Goal: Task Accomplishment & Management: Use online tool/utility

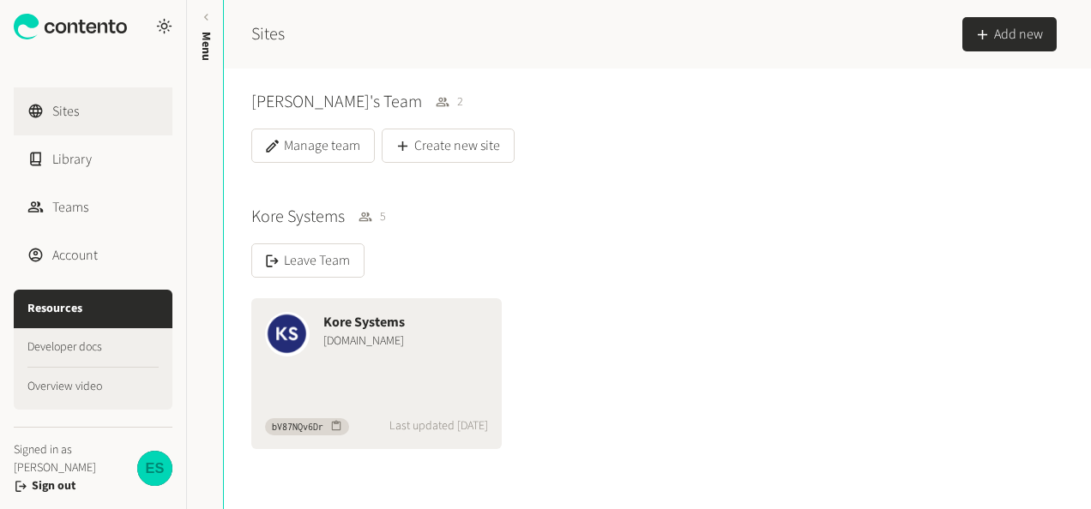
click at [353, 314] on div "Kore Systems" at bounding box center [405, 322] width 165 height 21
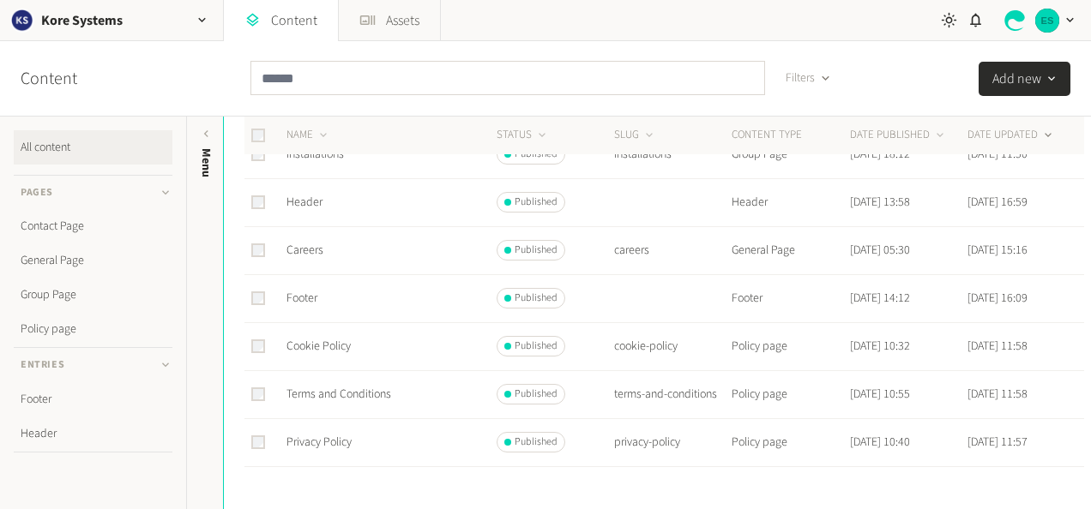
click at [1060, 81] on div "button" at bounding box center [1051, 78] width 21 height 15
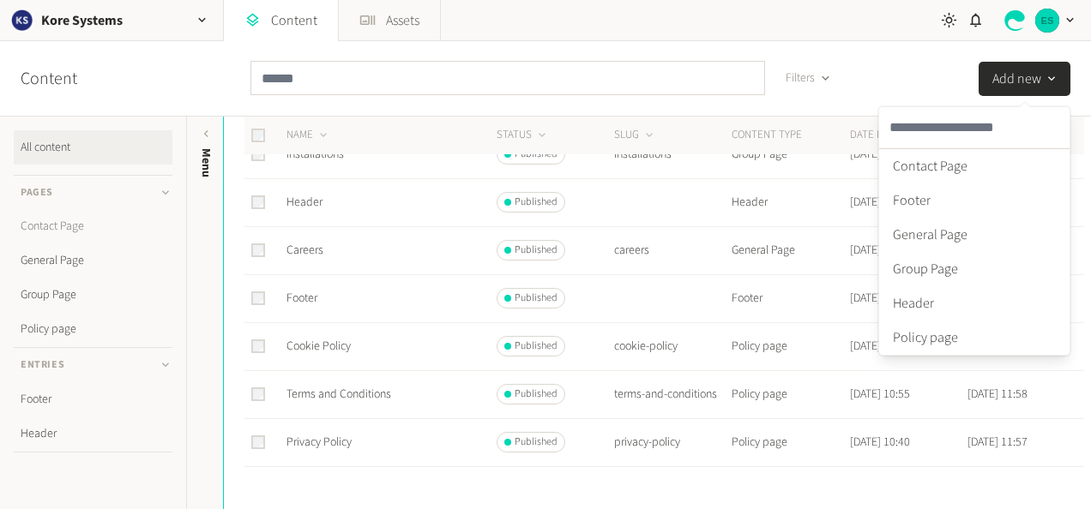
click at [40, 226] on link "Contact Page" at bounding box center [93, 226] width 159 height 34
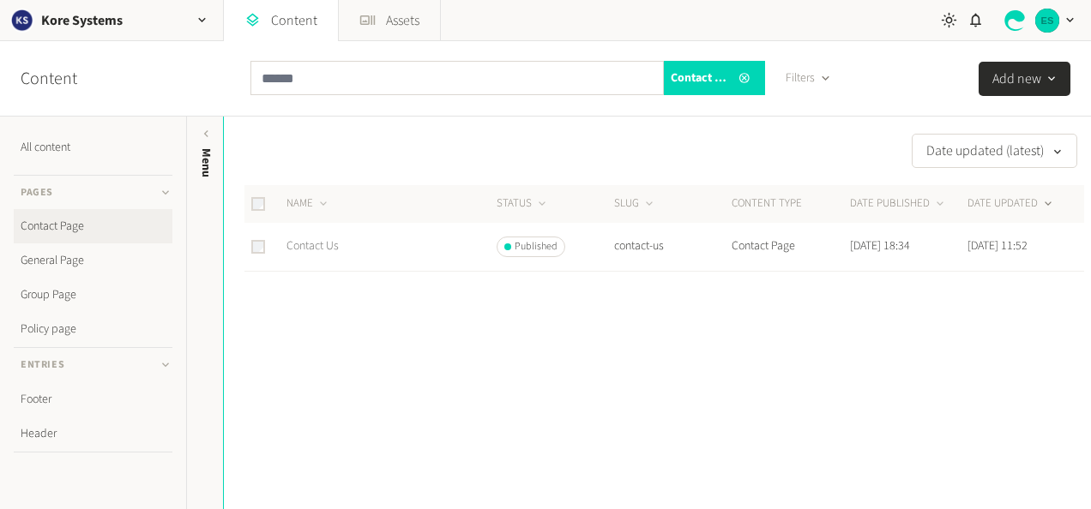
click at [322, 247] on link "Contact Us" at bounding box center [312, 246] width 52 height 17
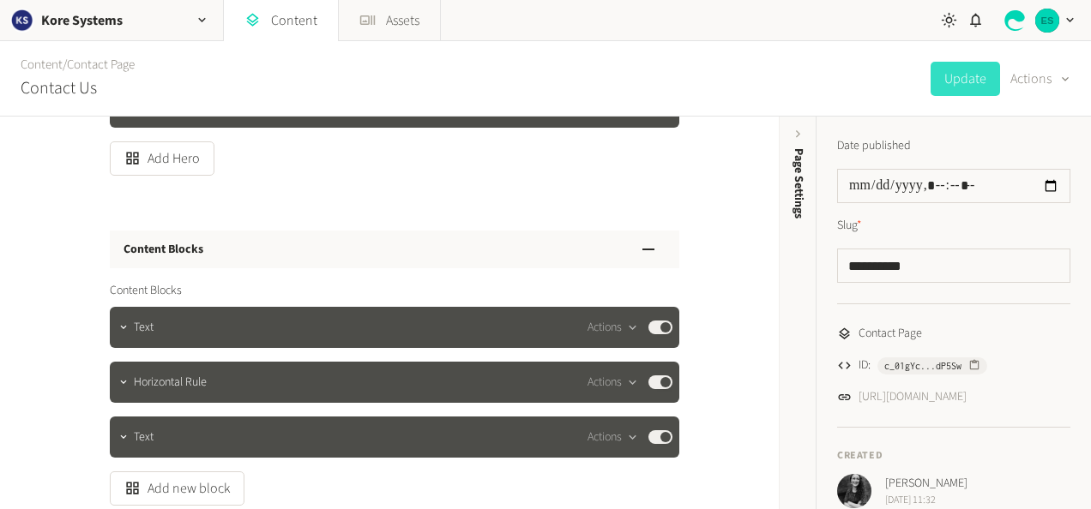
scroll to position [257, 0]
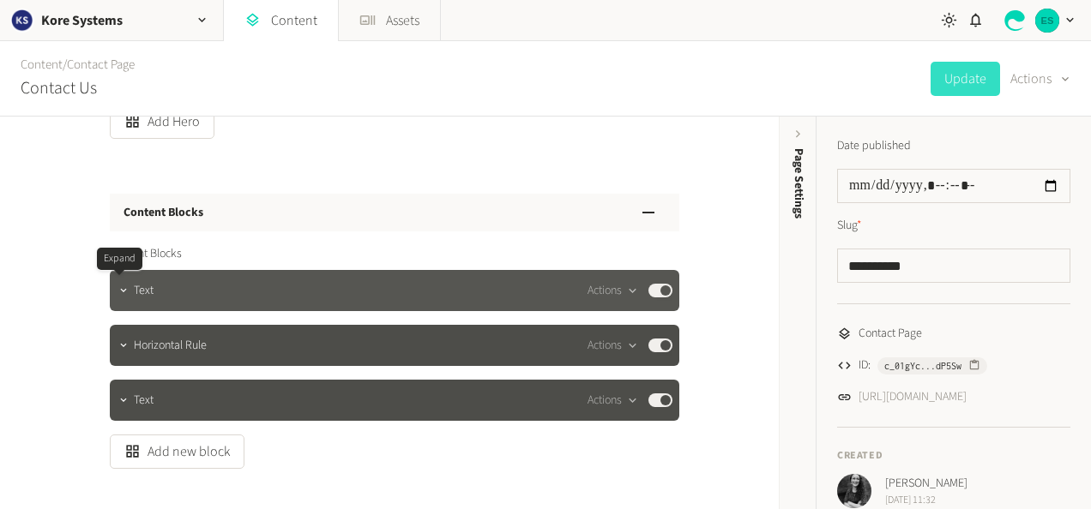
click at [127, 302] on div at bounding box center [123, 291] width 21 height 24
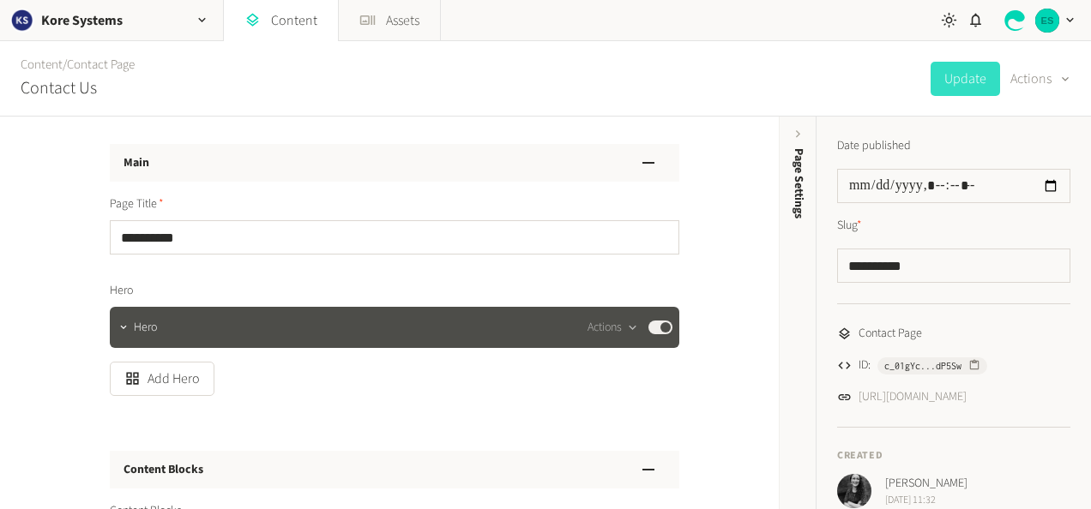
scroll to position [0, 0]
click at [1056, 83] on div "button" at bounding box center [1063, 79] width 17 height 16
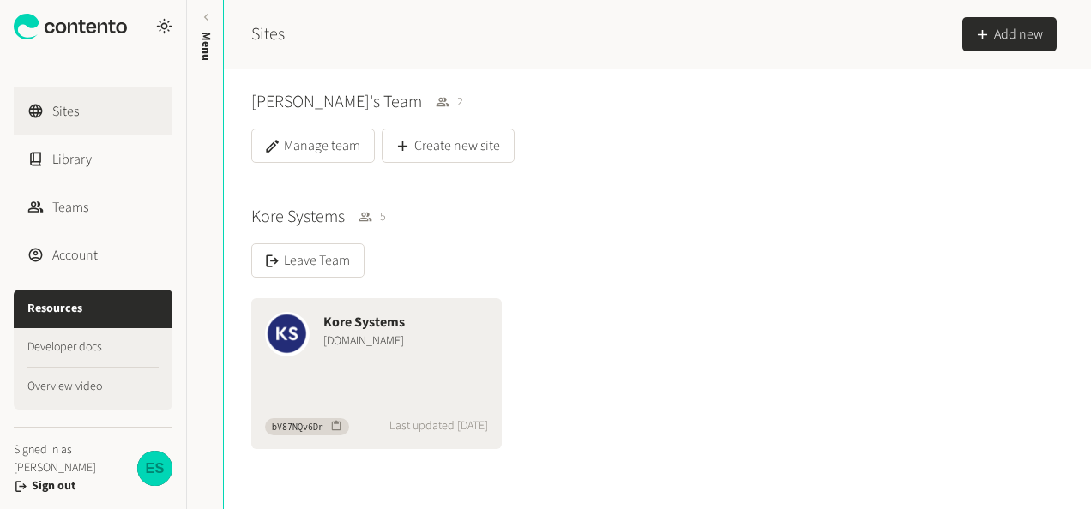
click at [340, 352] on div "Kore Systems www.koresystems.com" at bounding box center [405, 332] width 165 height 41
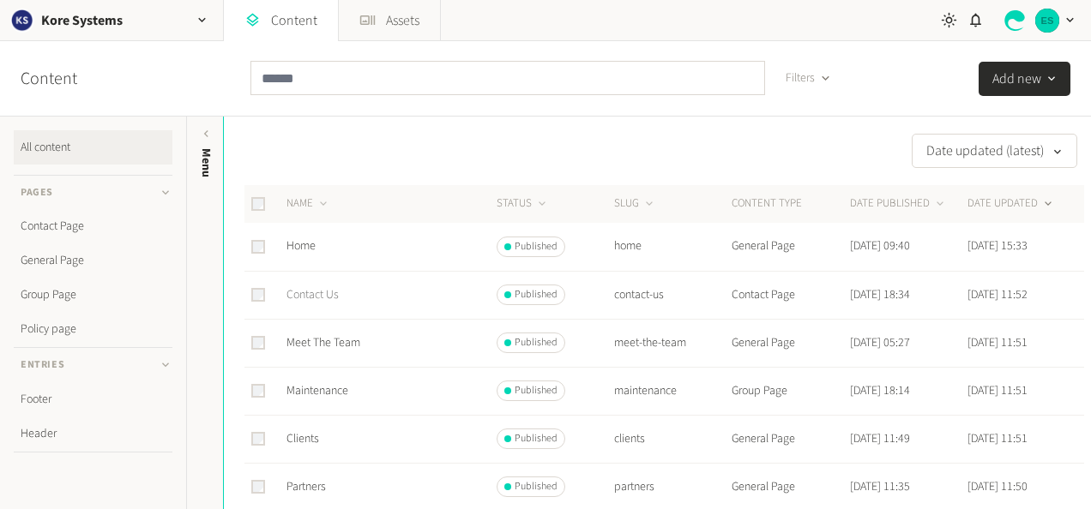
click at [312, 289] on link "Contact Us" at bounding box center [312, 294] width 52 height 17
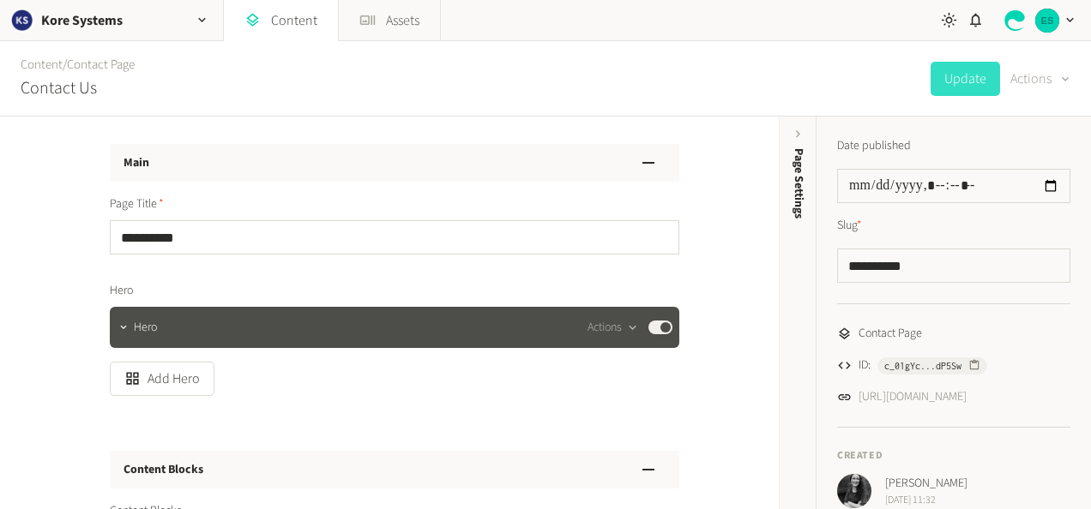
click at [1047, 75] on button "Actions" at bounding box center [1040, 79] width 60 height 34
